Goal: Task Accomplishment & Management: Manage account settings

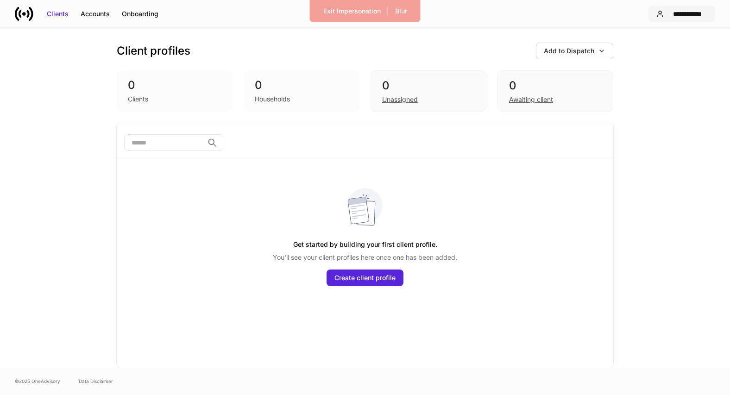
click at [686, 16] on div "**********" at bounding box center [688, 13] width 40 height 9
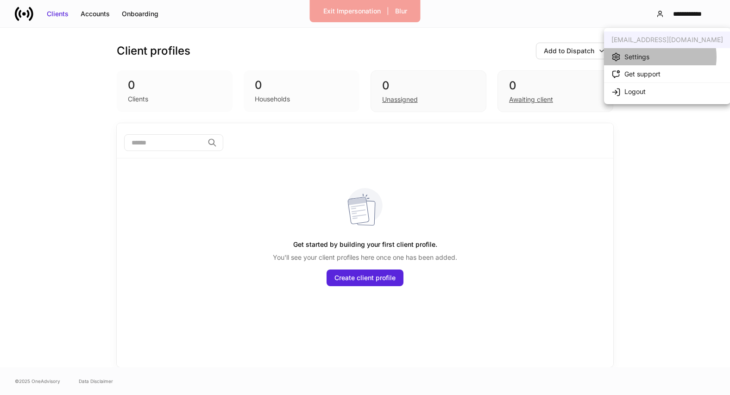
click at [657, 57] on li "Settings" at bounding box center [667, 56] width 126 height 17
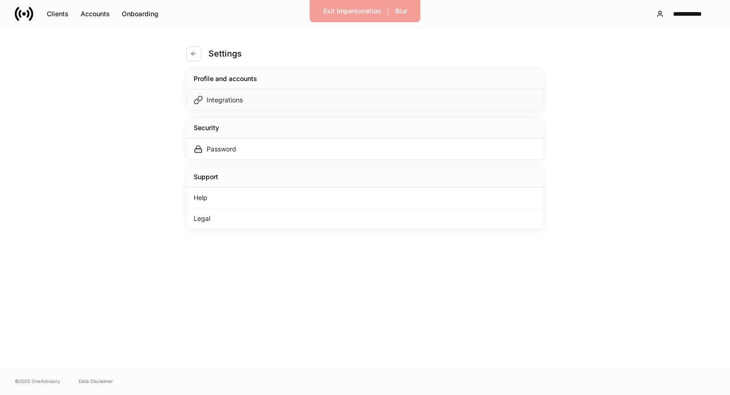
click at [478, 98] on div "Integrations" at bounding box center [365, 99] width 358 height 21
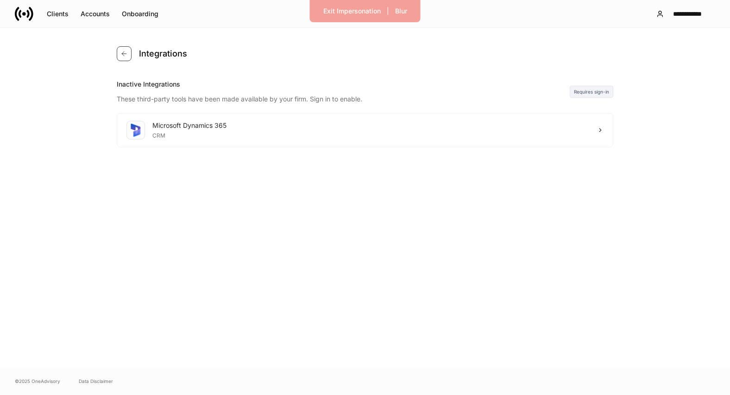
click at [124, 56] on icon "button" at bounding box center [123, 53] width 7 height 7
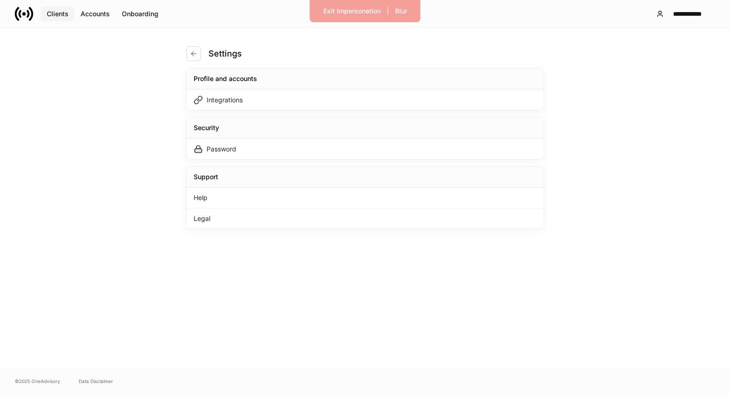
click at [61, 17] on div "Clients" at bounding box center [58, 13] width 22 height 9
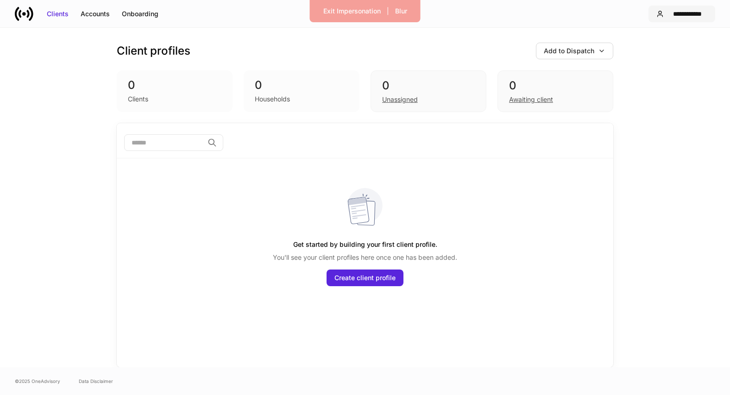
click at [685, 13] on div "**********" at bounding box center [688, 13] width 40 height 9
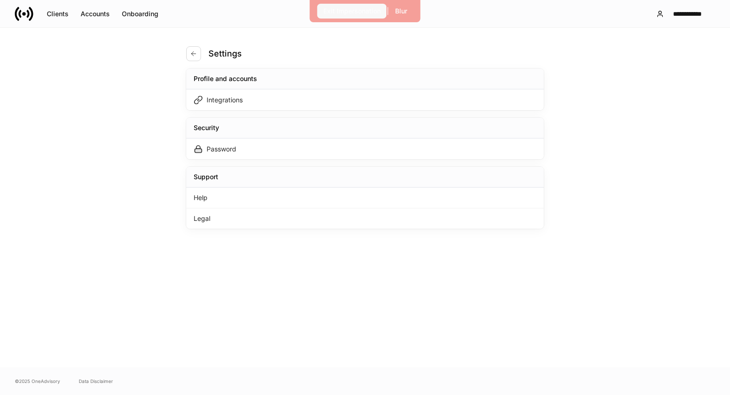
click at [334, 12] on div "Exit Impersonation" at bounding box center [351, 10] width 57 height 9
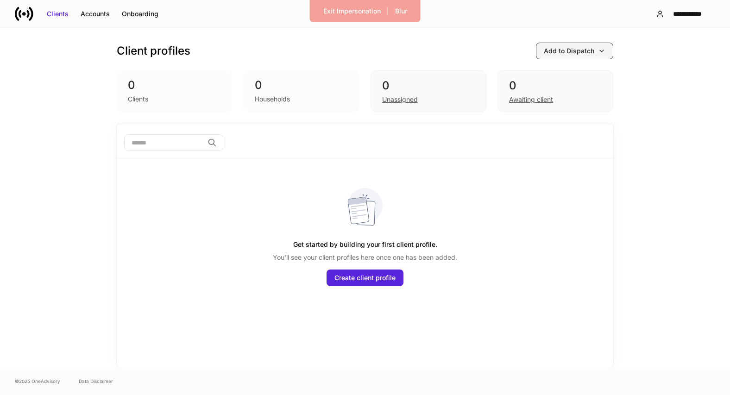
click at [567, 53] on div "Add to Dispatch" at bounding box center [569, 50] width 50 height 9
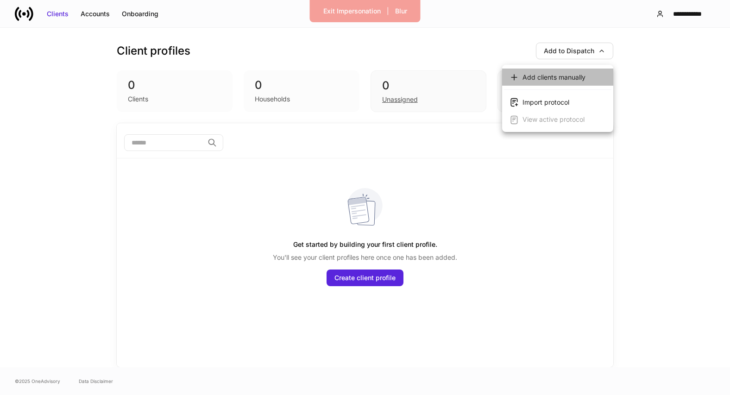
click at [539, 77] on div "Add clients manually" at bounding box center [554, 77] width 63 height 9
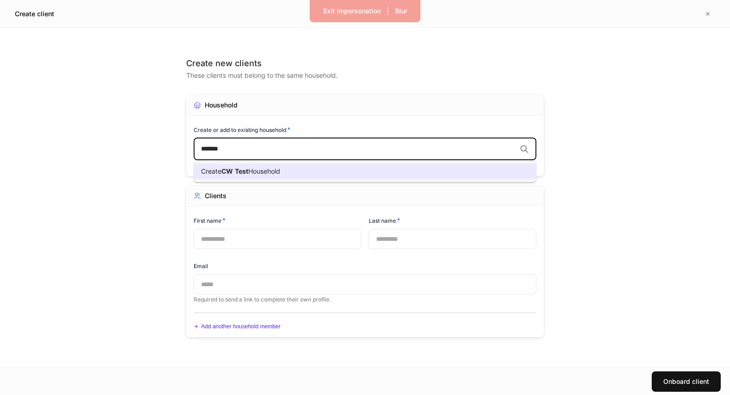
click at [317, 172] on li "Create CW Test Household" at bounding box center [365, 171] width 343 height 15
type input "*******"
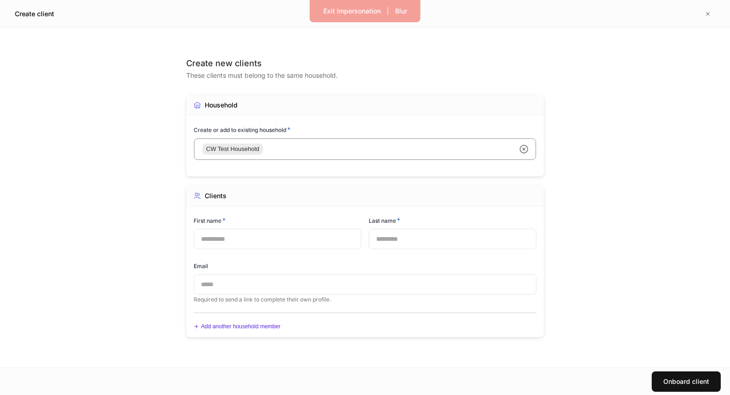
click at [243, 285] on input "text" at bounding box center [365, 284] width 343 height 20
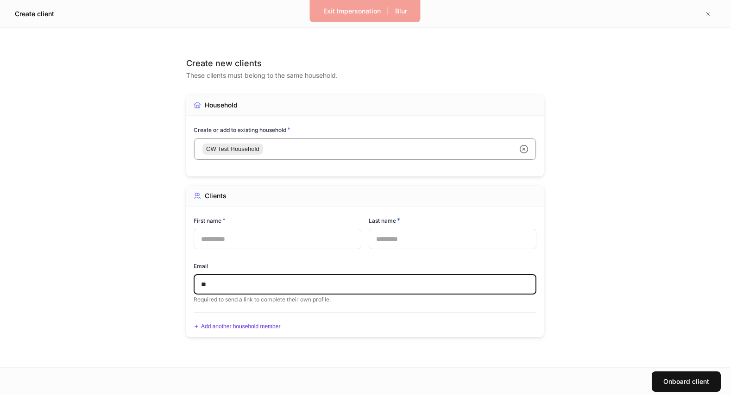
type input "*"
type input "**********"
click at [309, 243] on input "text" at bounding box center [278, 239] width 168 height 20
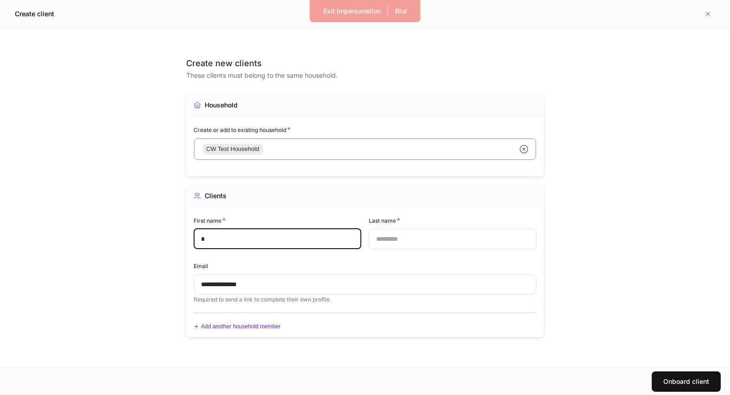
type input "*"
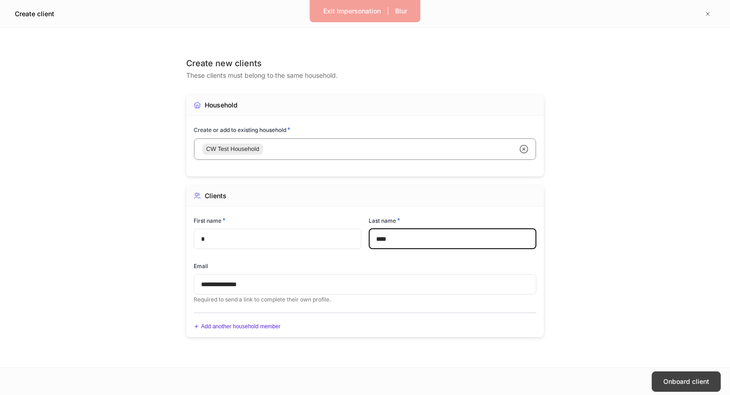
type input "****"
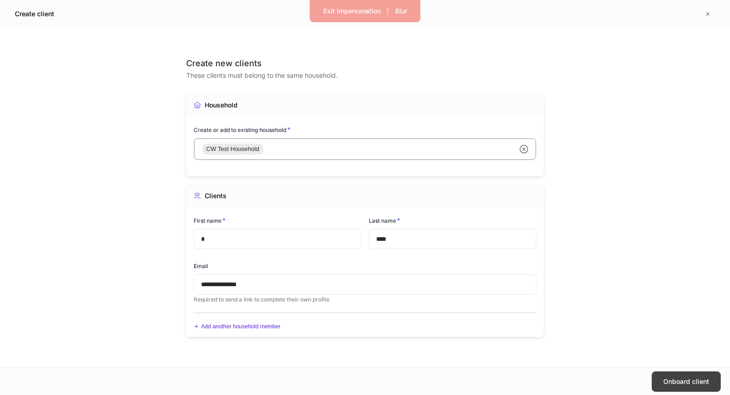
click at [667, 383] on div "Onboard client" at bounding box center [686, 381] width 46 height 9
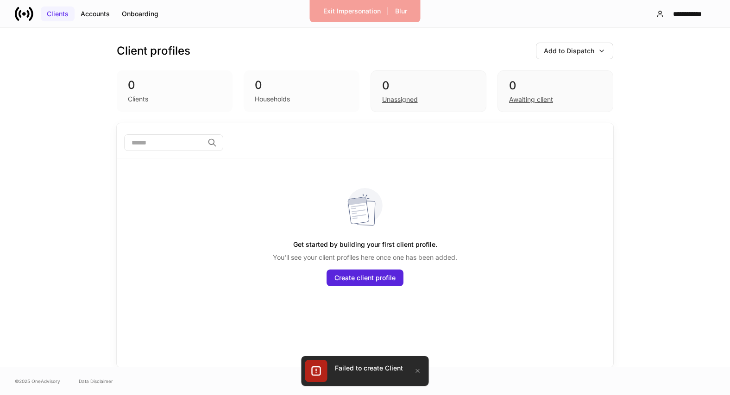
click at [58, 13] on div "Clients" at bounding box center [58, 13] width 22 height 9
click at [21, 10] on icon at bounding box center [24, 14] width 19 height 19
click at [365, 13] on div "Exit Impersonation" at bounding box center [351, 10] width 57 height 9
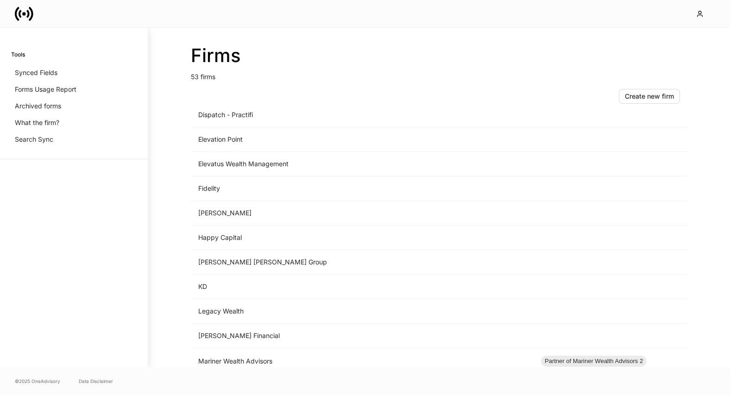
scroll to position [792, 0]
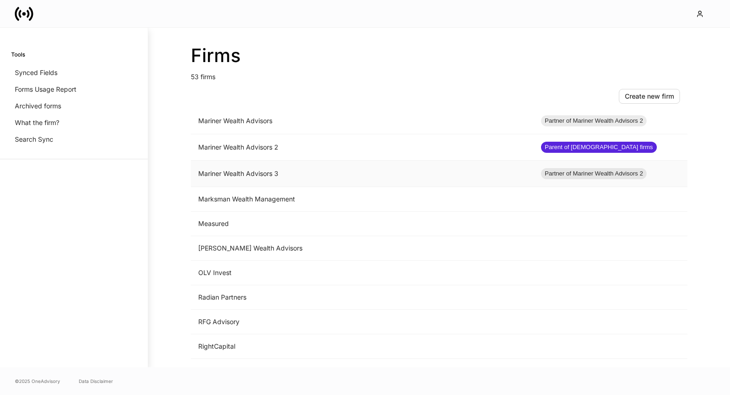
click at [260, 172] on td "Mariner Wealth Advisors 3" at bounding box center [362, 174] width 343 height 26
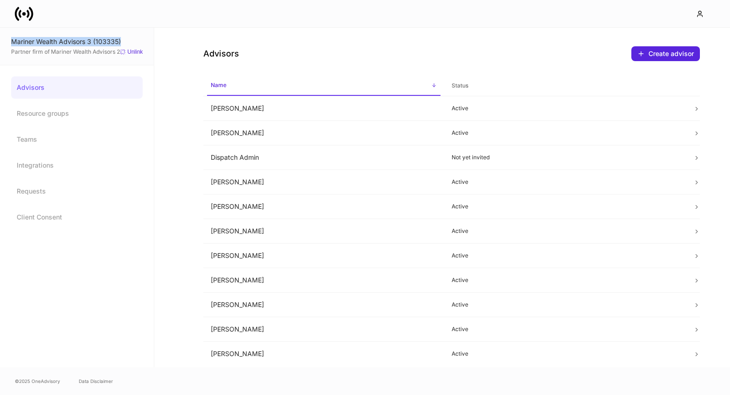
drag, startPoint x: 130, startPoint y: 39, endPoint x: 11, endPoint y: 40, distance: 119.1
click at [11, 40] on div "Mariner Wealth Advisors 3 (103335) Partner firm of Mariner Wealth Advisors 2 Un…" at bounding box center [77, 47] width 154 height 38
copy div "Mariner Wealth Advisors 3 (103335)"
click at [362, 206] on td "Grace Karaki" at bounding box center [323, 207] width 241 height 25
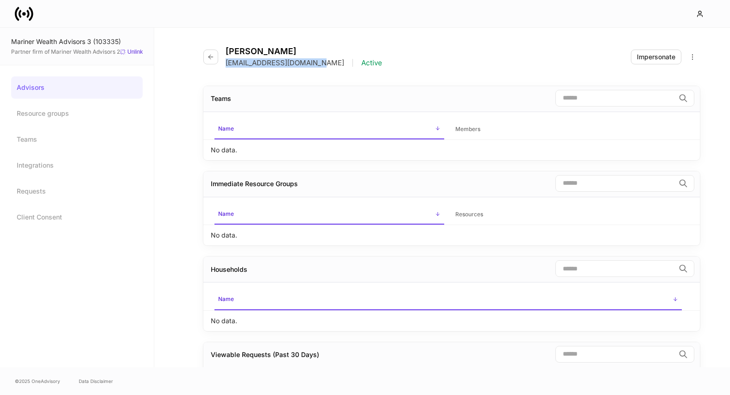
drag, startPoint x: 315, startPoint y: 64, endPoint x: 227, endPoint y: 63, distance: 88.5
click at [227, 63] on div "grace.karaki@mariner.com | Active" at bounding box center [304, 62] width 157 height 9
copy p "grace.karaki@mariner.com"
click at [36, 108] on link "Resource groups" at bounding box center [77, 113] width 132 height 22
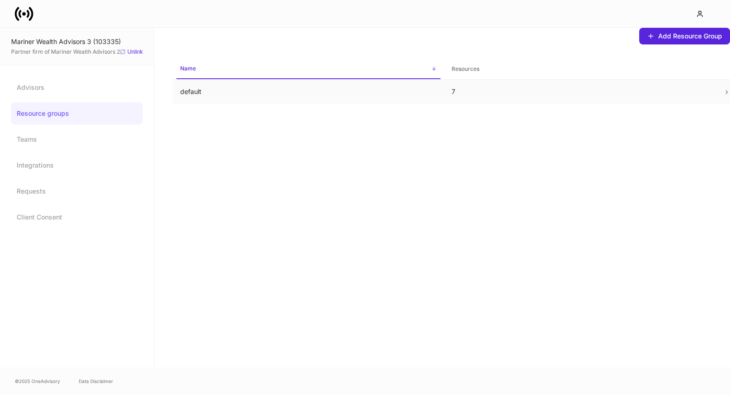
click at [191, 90] on p "default" at bounding box center [308, 91] width 257 height 9
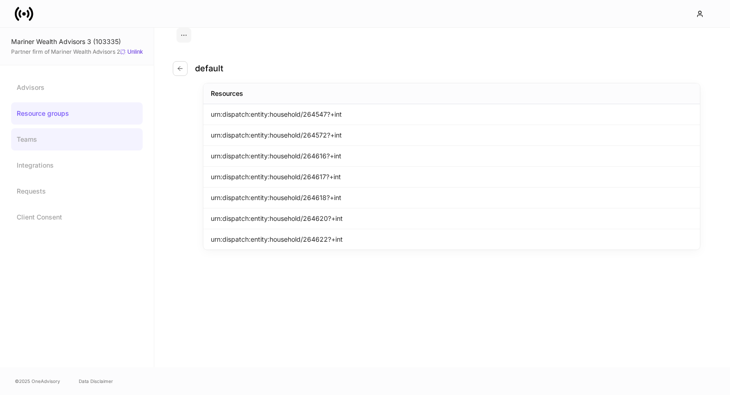
click at [86, 133] on link "Teams" at bounding box center [77, 139] width 132 height 22
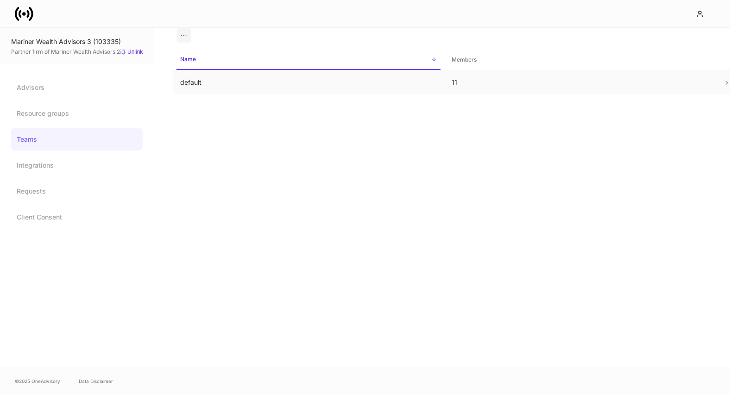
click at [226, 93] on td "default" at bounding box center [308, 82] width 271 height 25
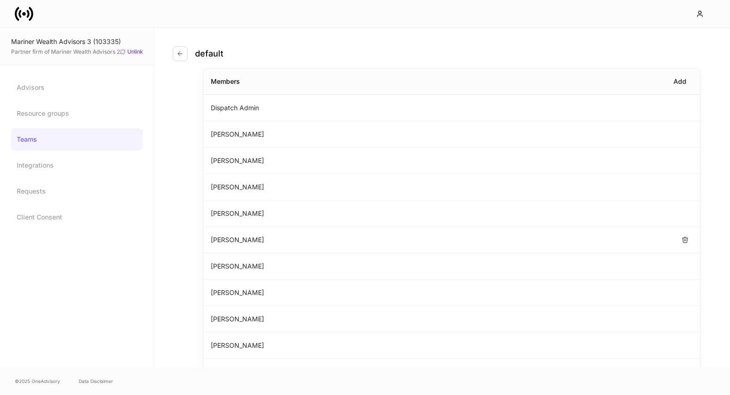
scroll to position [77, 0]
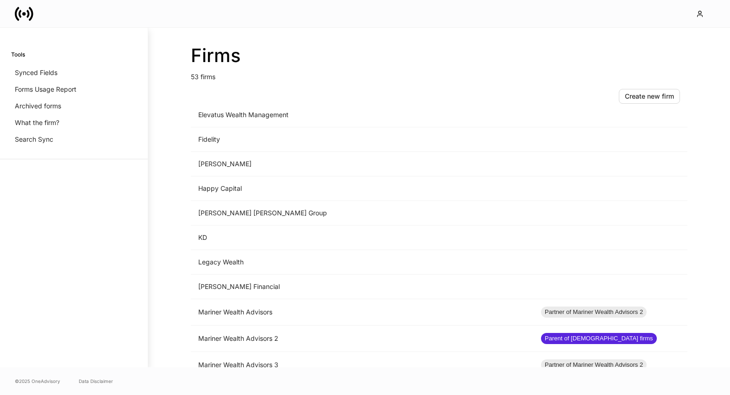
scroll to position [652, 0]
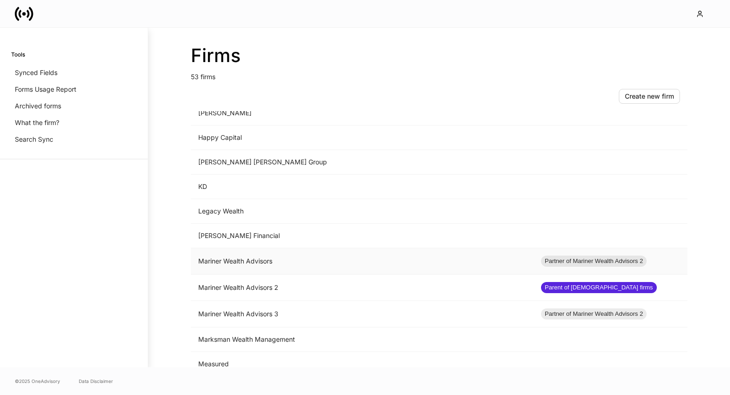
click at [277, 258] on td "Mariner Wealth Advisors" at bounding box center [362, 261] width 343 height 26
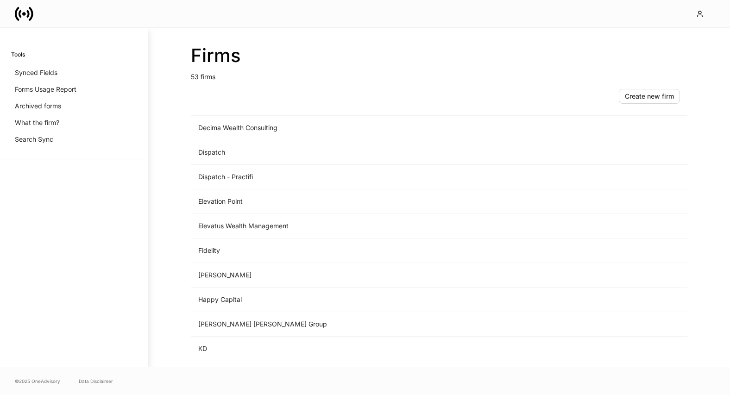
scroll to position [690, 0]
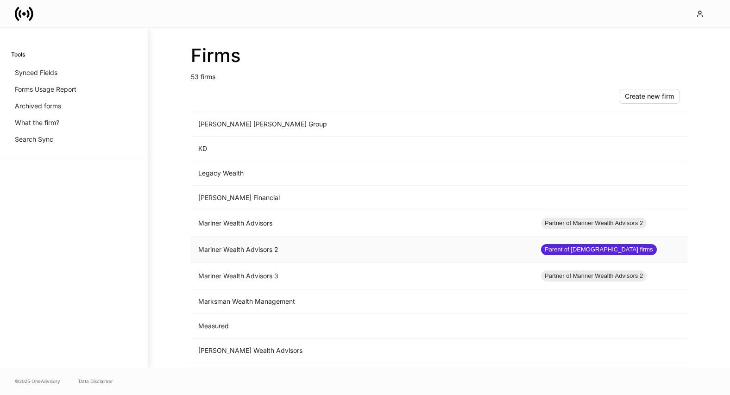
click at [223, 246] on td "Mariner Wealth Advisors 2" at bounding box center [362, 250] width 343 height 26
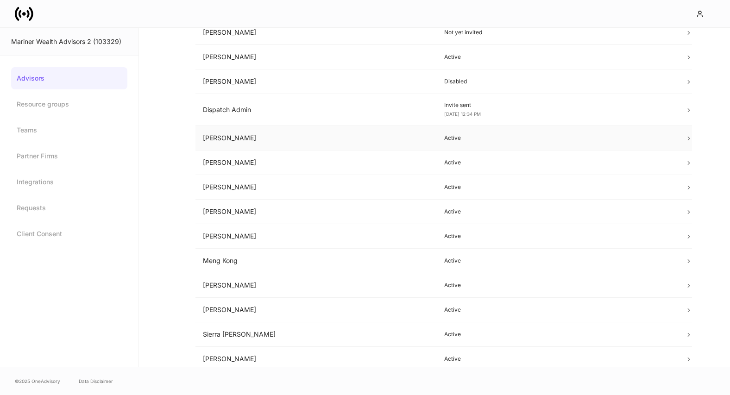
scroll to position [202, 0]
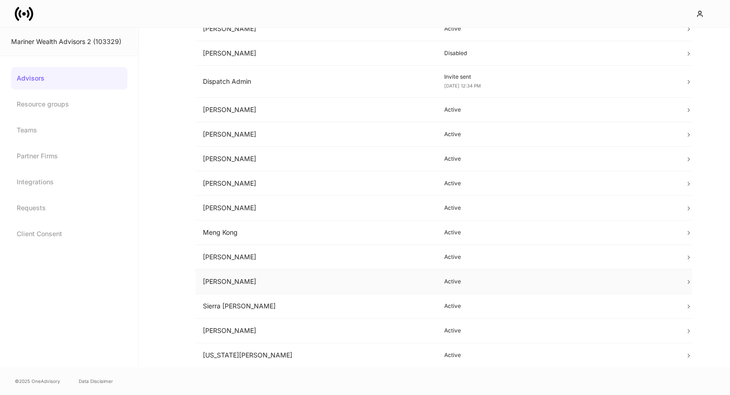
click at [250, 284] on td "[PERSON_NAME]" at bounding box center [315, 282] width 241 height 25
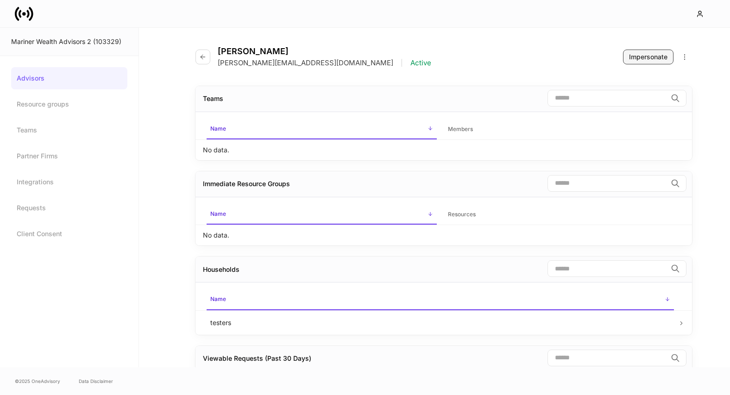
click at [651, 57] on div "Impersonate" at bounding box center [648, 56] width 38 height 9
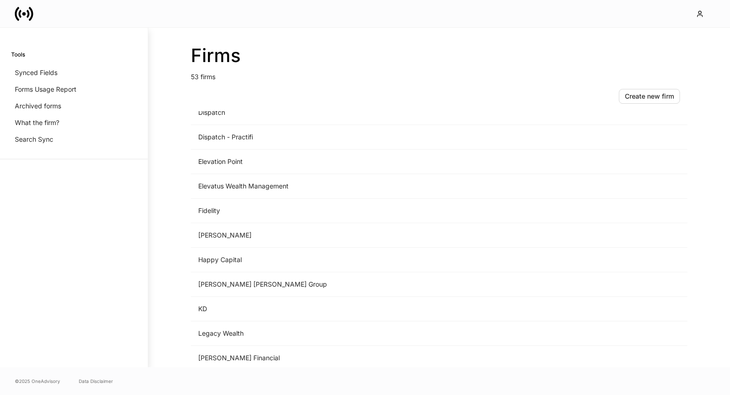
scroll to position [723, 0]
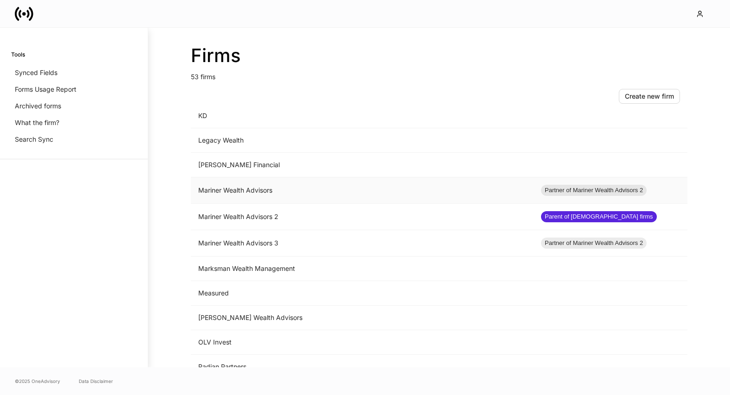
click at [228, 197] on td "Mariner Wealth Advisors" at bounding box center [362, 190] width 343 height 26
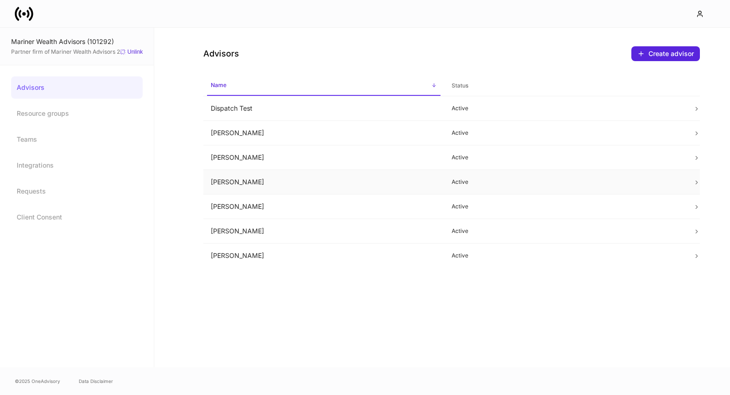
click at [234, 188] on td "[PERSON_NAME]" at bounding box center [323, 182] width 241 height 25
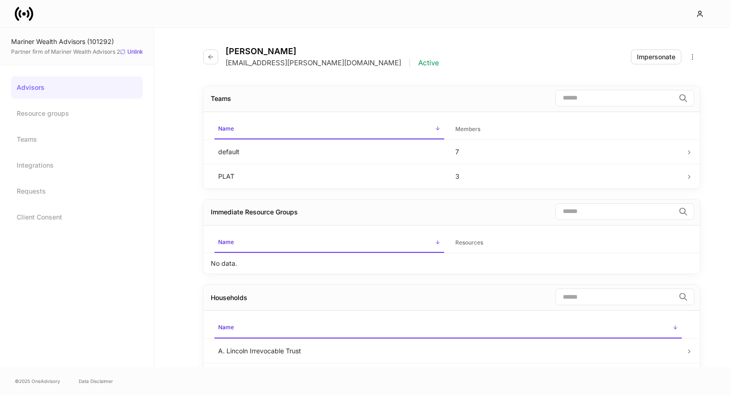
click at [659, 48] on div "Lacey Knox lacey.knox@mariner.com | Active Impersonate" at bounding box center [451, 51] width 497 height 47
click at [651, 59] on div "Impersonate" at bounding box center [656, 56] width 38 height 9
